Goal: Task Accomplishment & Management: Complete application form

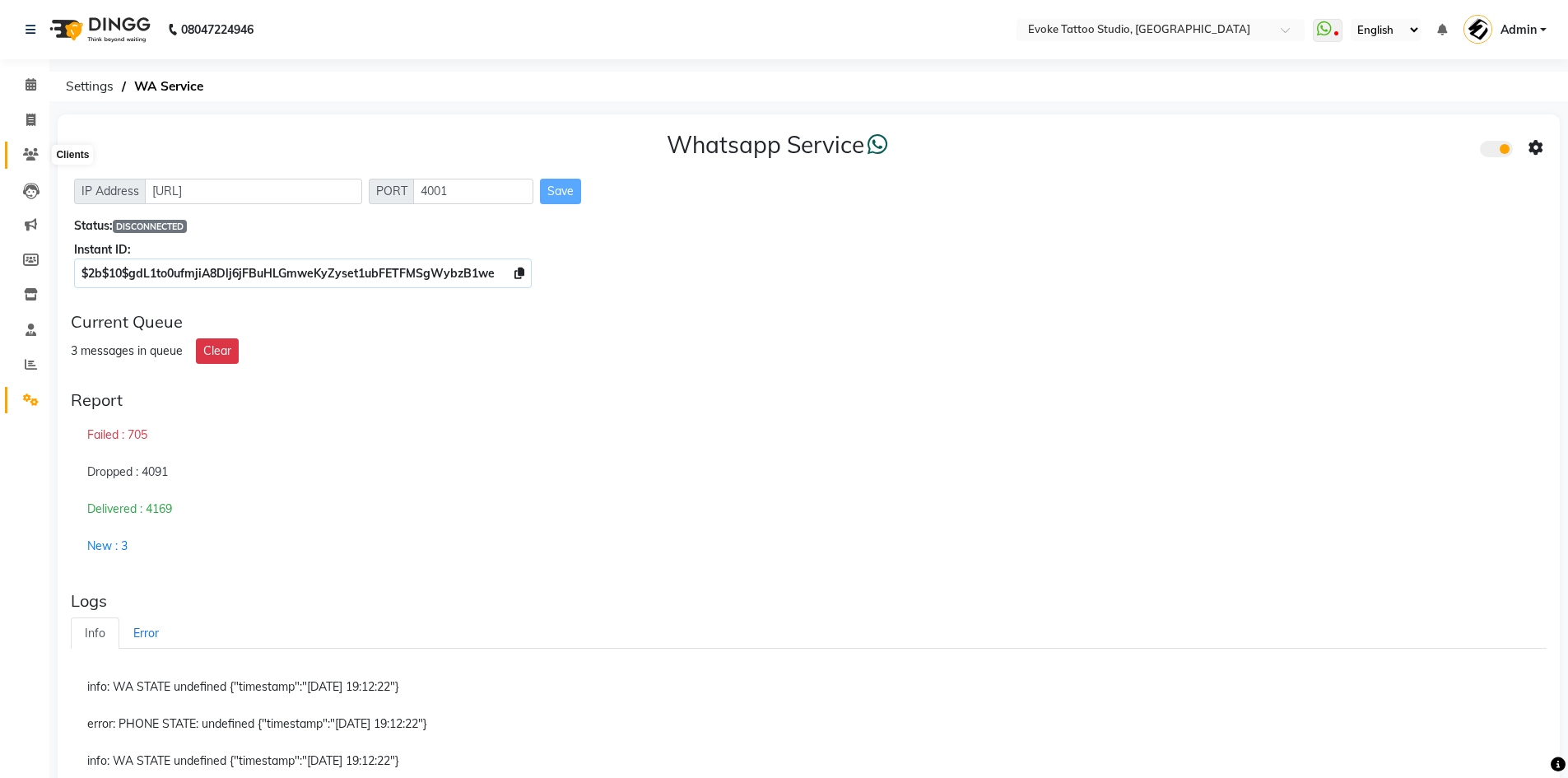
drag, startPoint x: 0, startPoint y: 0, endPoint x: 65, endPoint y: 160, distance: 172.7
click at [28, 160] on icon at bounding box center [31, 154] width 15 height 13
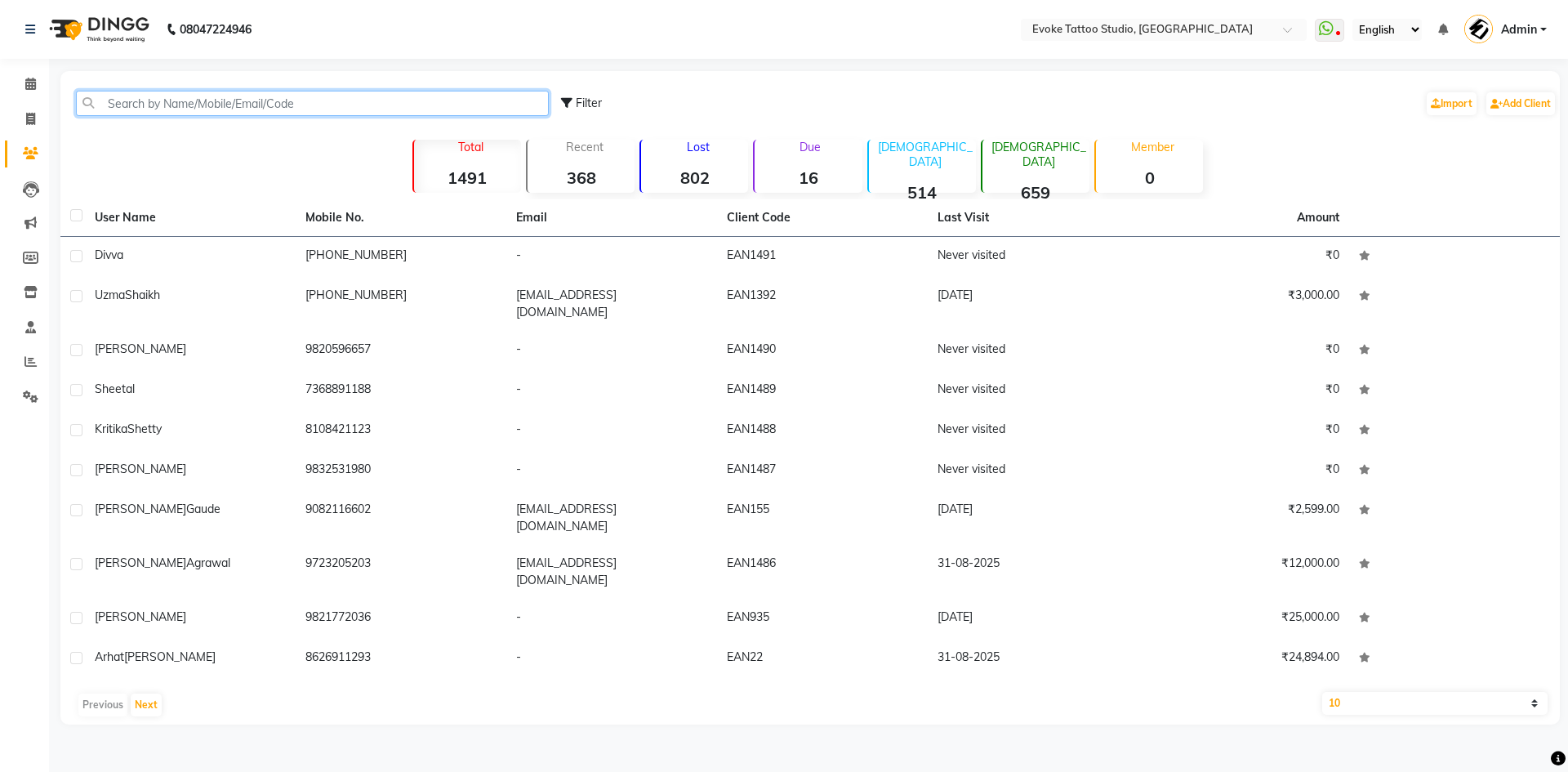
click at [342, 104] on input "text" at bounding box center [312, 103] width 473 height 25
paste input "90821 16602"
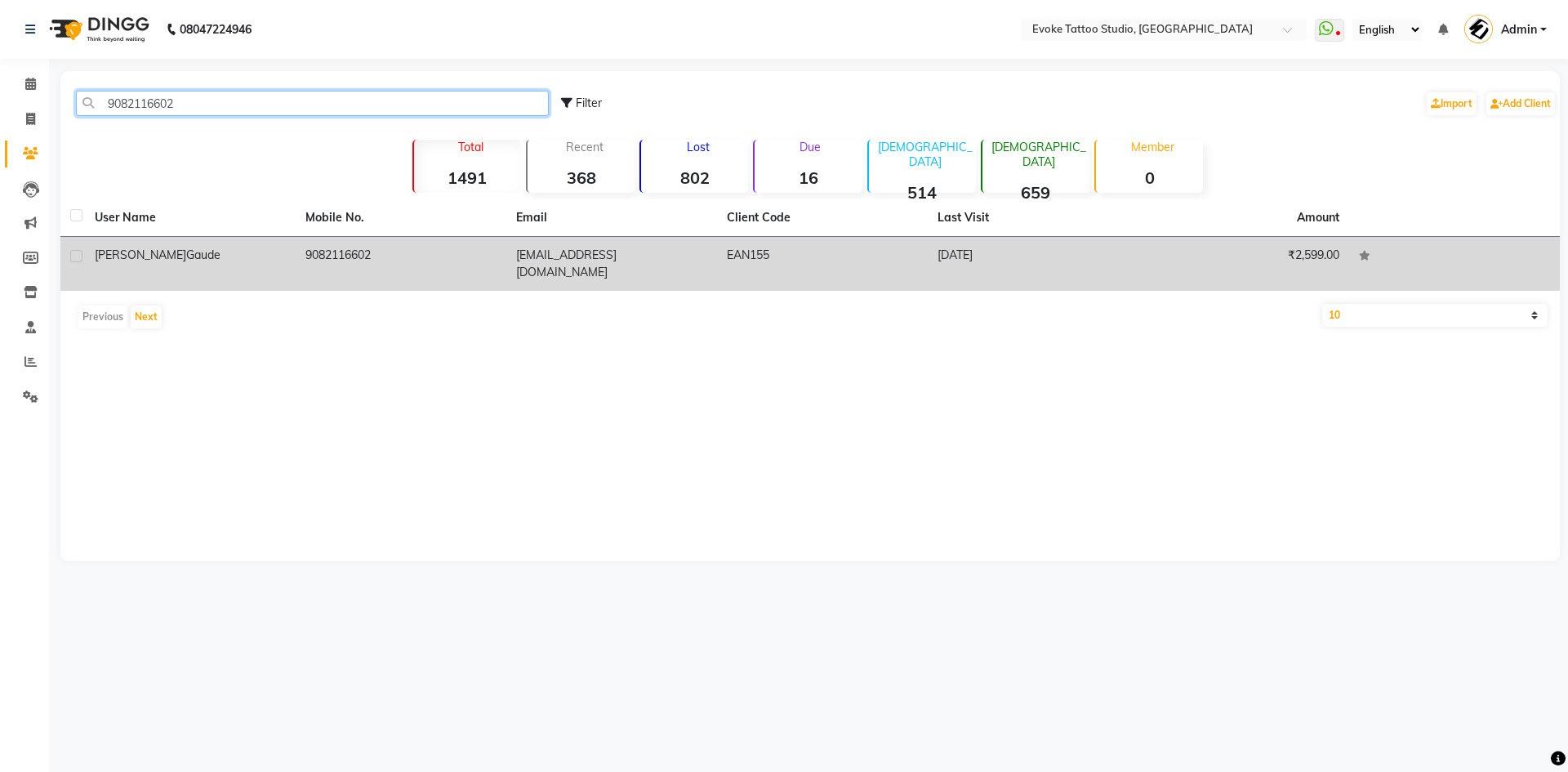
type input "9082116602"
click at [671, 249] on td "[EMAIL_ADDRESS][DOMAIN_NAME]" at bounding box center [612, 264] width 211 height 54
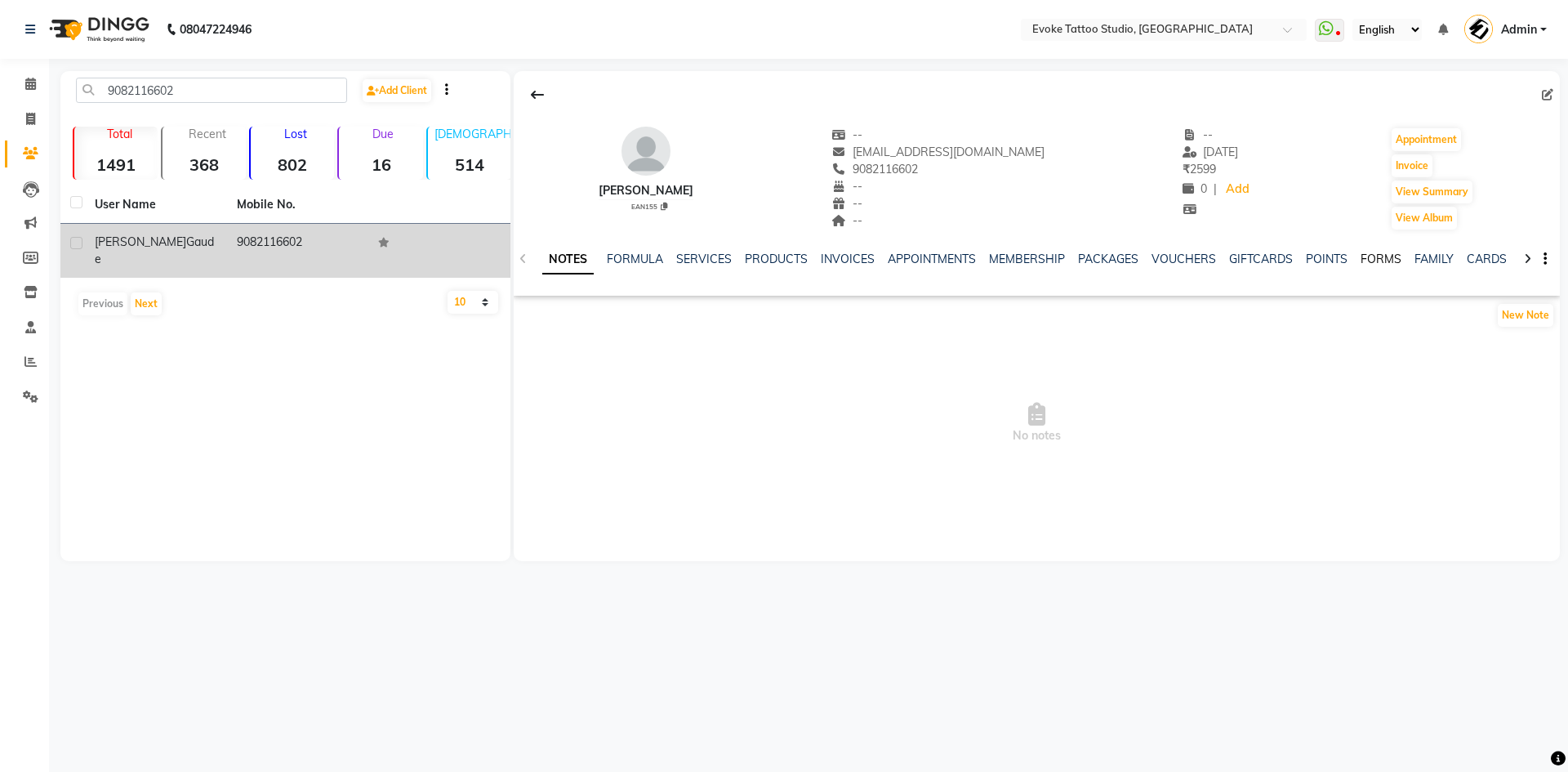
click at [1378, 263] on link "FORMS" at bounding box center [1381, 258] width 40 height 14
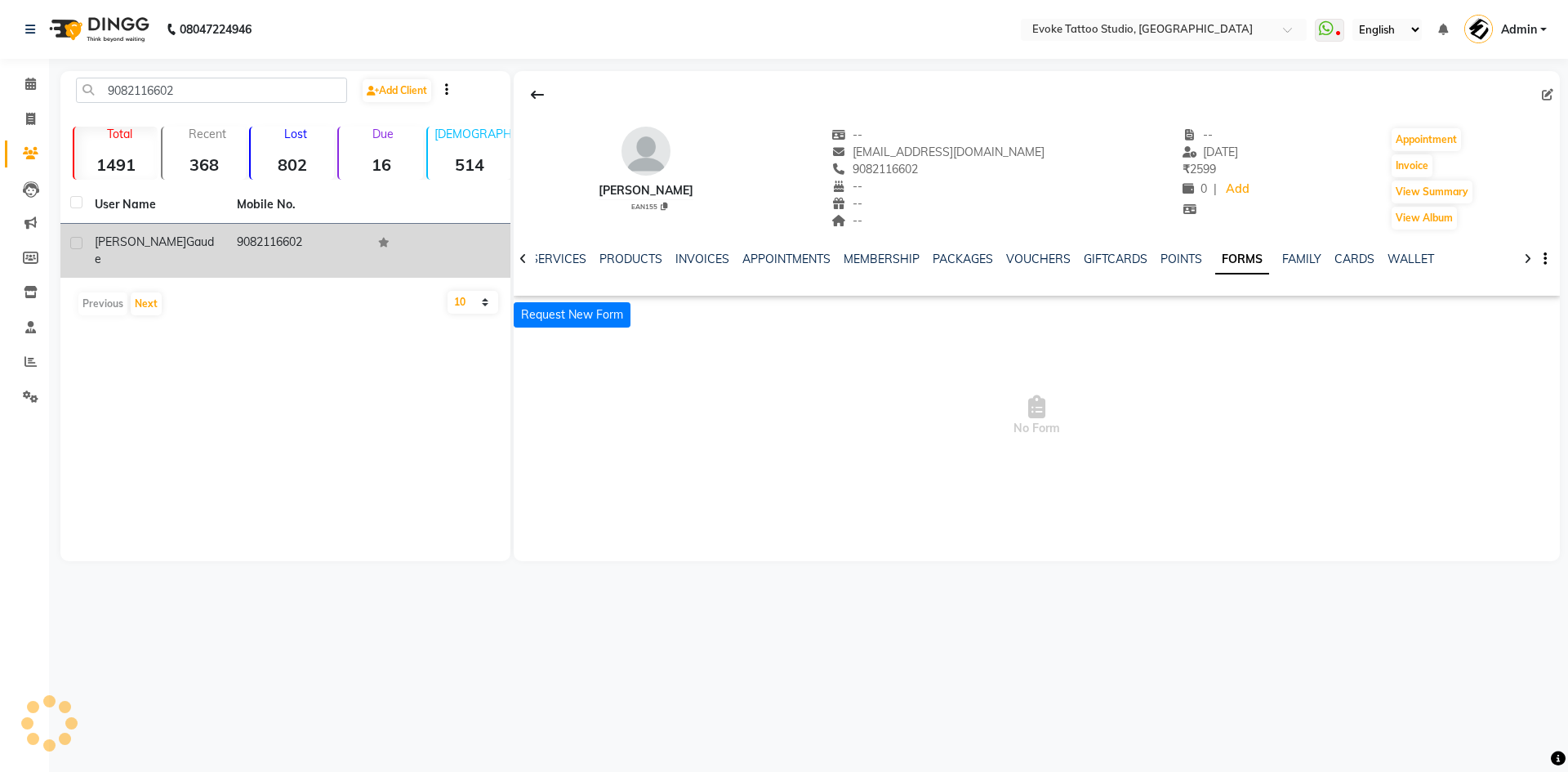
click at [552, 334] on span "No Form" at bounding box center [1037, 416] width 1046 height 164
click at [565, 320] on button "Request New Form" at bounding box center [572, 315] width 116 height 25
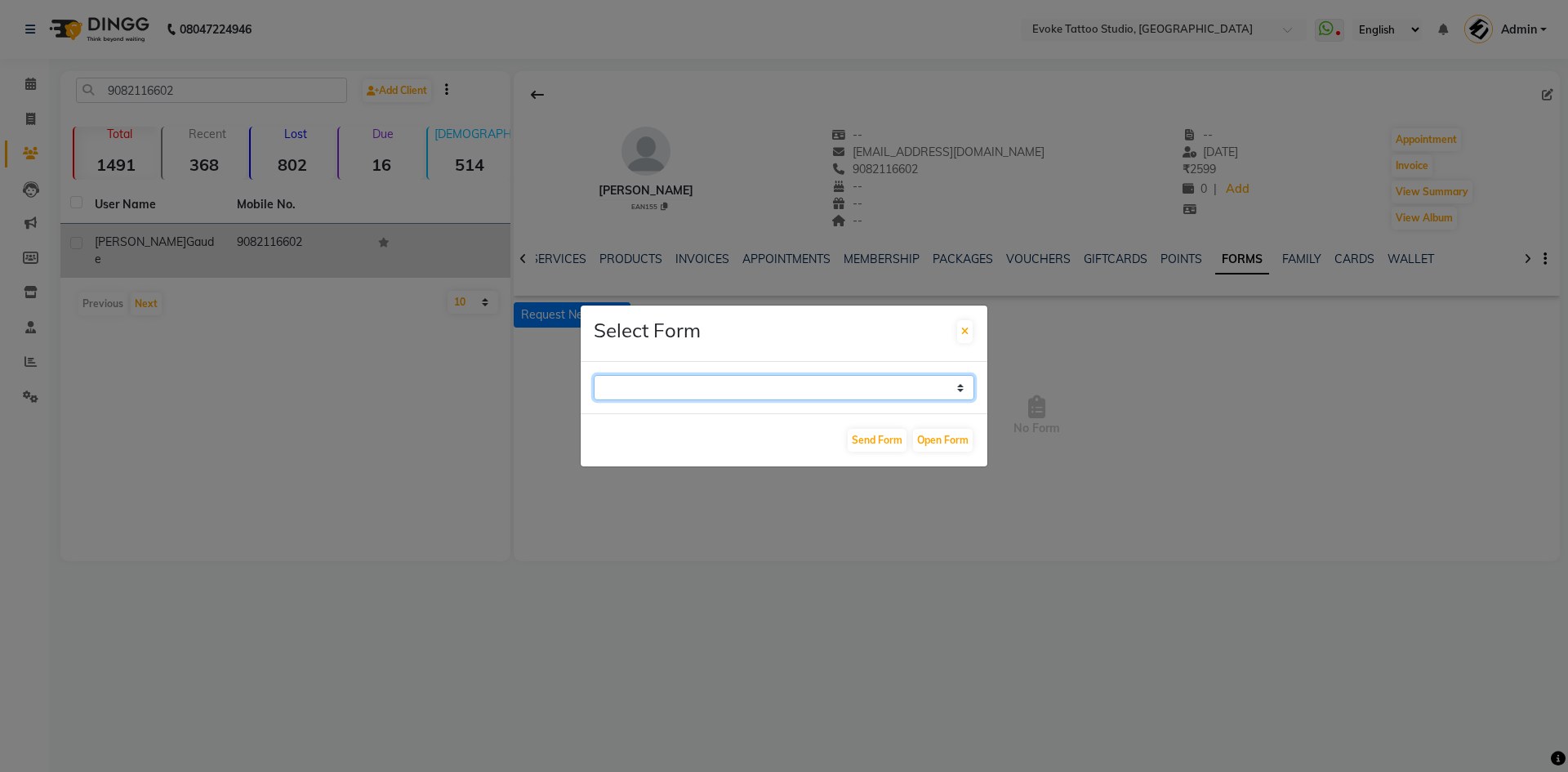
click at [714, 381] on select "Repeat Customer Consent Form Tattoo & Piercing Consent Form" at bounding box center [784, 387] width 380 height 25
click at [711, 391] on select "Repeat Customer Consent Form Tattoo & Piercing Consent Form" at bounding box center [784, 387] width 380 height 25
click at [709, 394] on select "Repeat Customer Consent Form Tattoo & Piercing Consent Form" at bounding box center [784, 387] width 380 height 25
select select "194"
click at [594, 375] on select "Repeat Customer Consent Form Tattoo & Piercing Consent Form" at bounding box center [784, 387] width 380 height 25
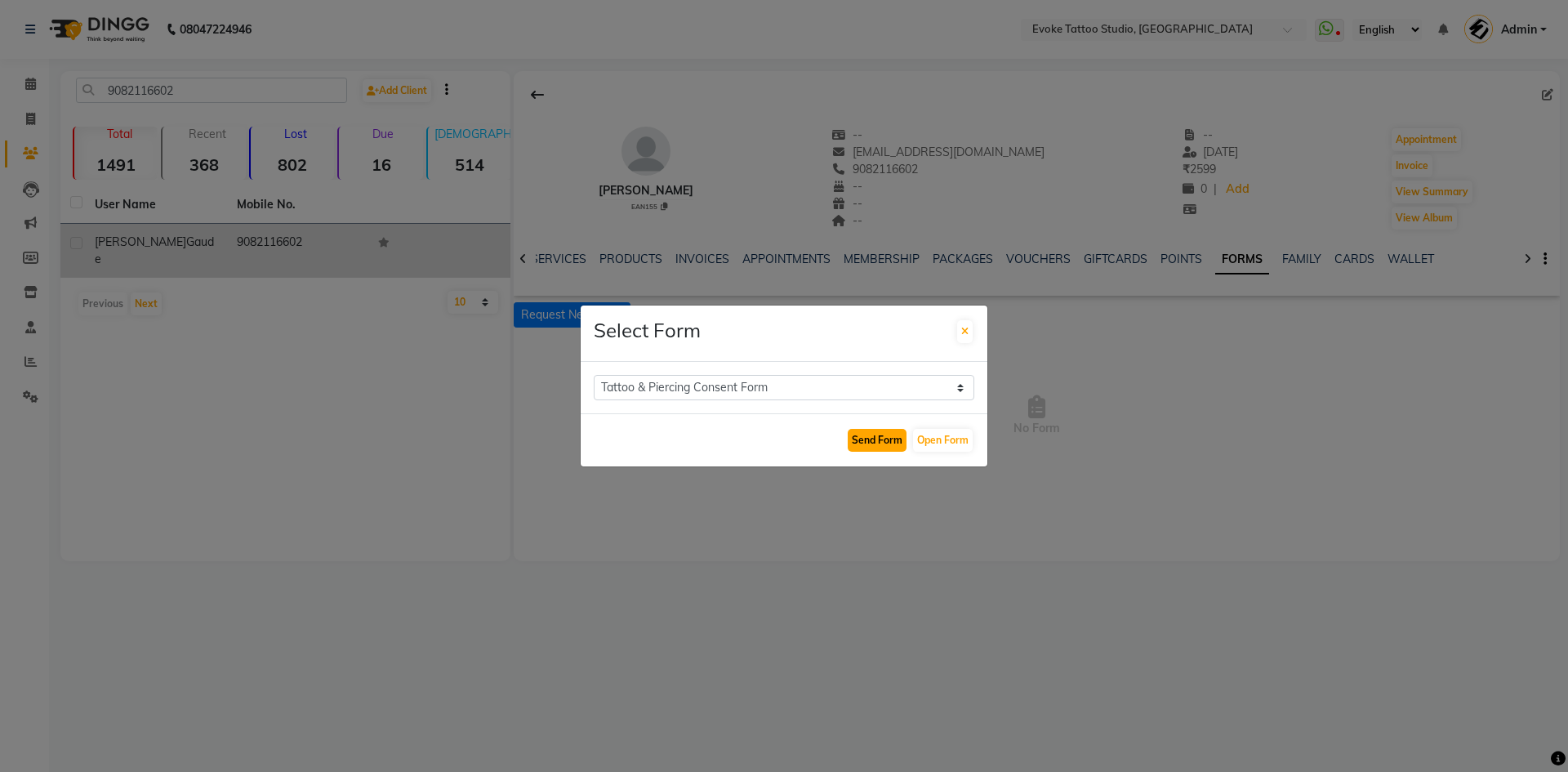
click at [893, 432] on button "Send Form" at bounding box center [877, 440] width 59 height 23
select select
